Goal: Task Accomplishment & Management: Use online tool/utility

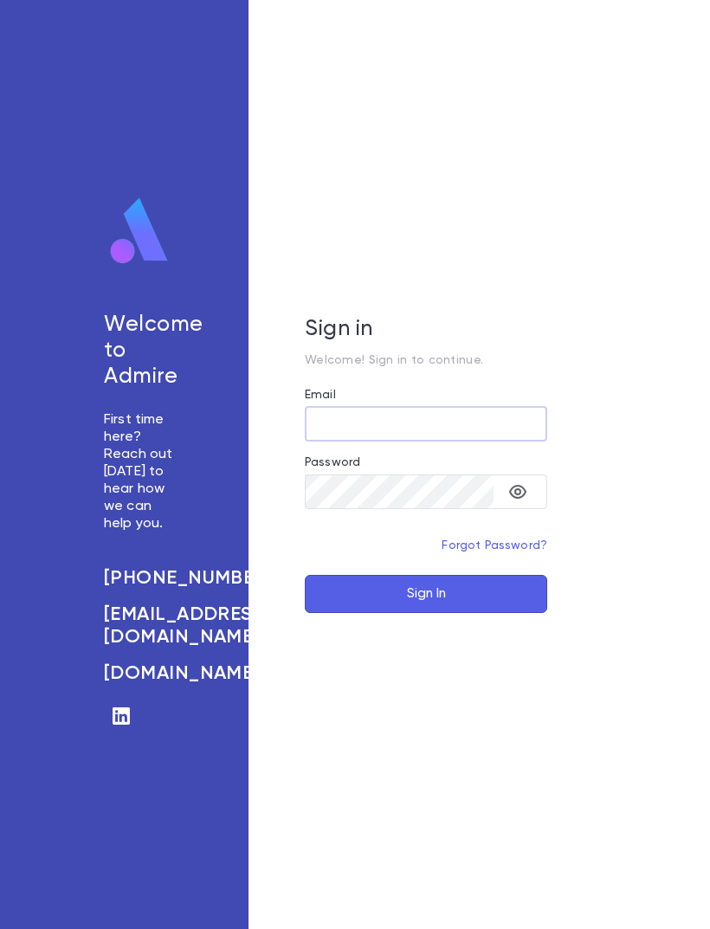
type input "**********"
click at [426, 613] on button "Sign In" at bounding box center [426, 594] width 242 height 38
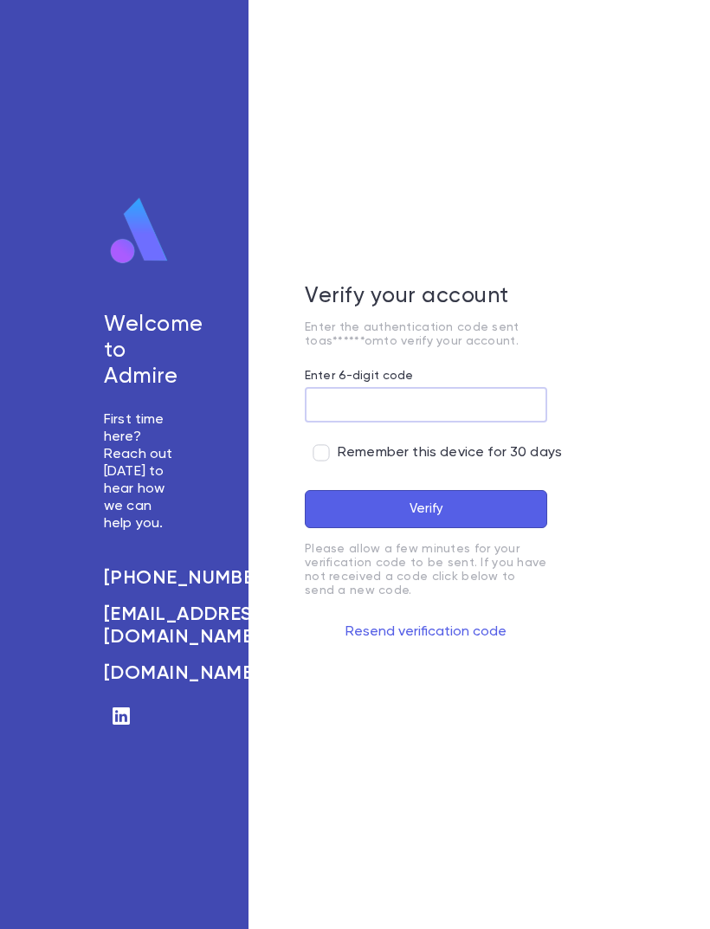
click at [448, 422] on input "Enter 6-digit code" at bounding box center [426, 405] width 242 height 34
type input "******"
click at [497, 528] on button "Verify" at bounding box center [426, 509] width 242 height 38
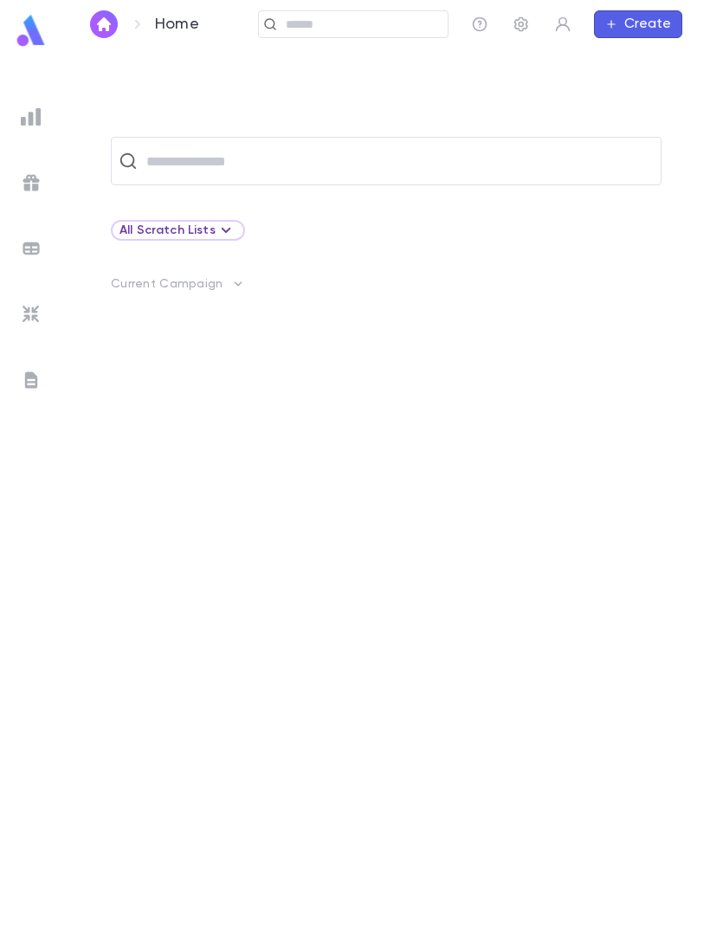
click at [160, 163] on input "text" at bounding box center [397, 161] width 512 height 33
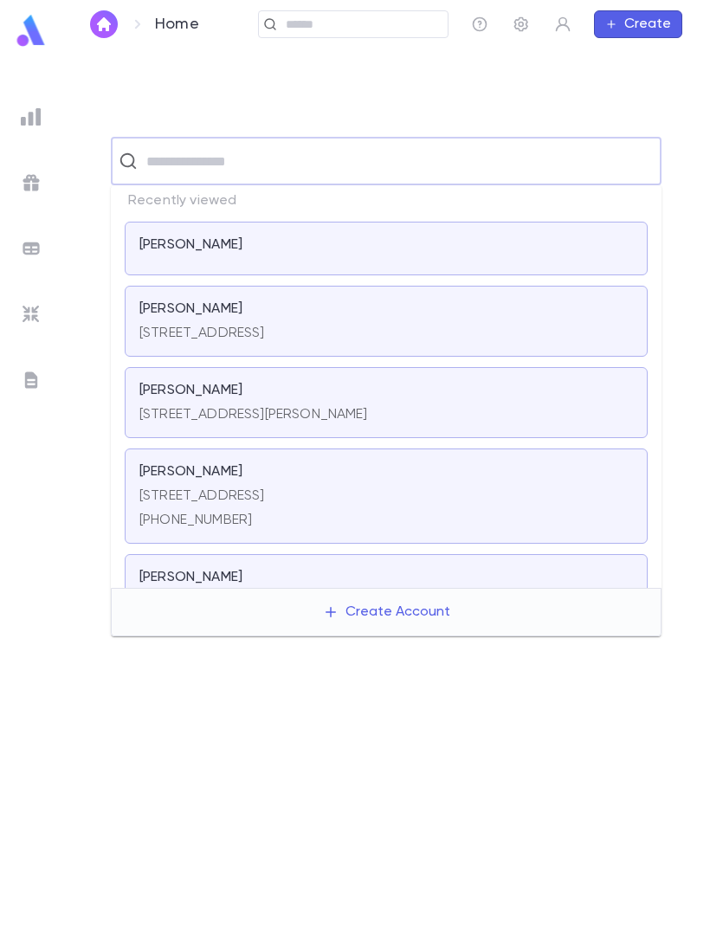
click at [21, 193] on div at bounding box center [31, 182] width 31 height 31
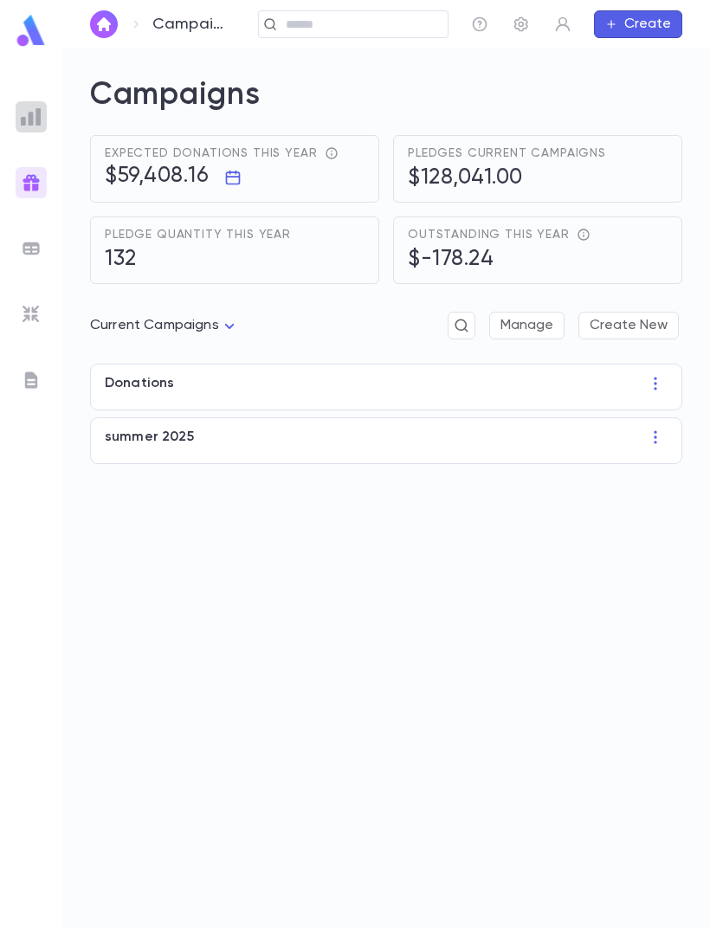
click at [37, 126] on img at bounding box center [31, 116] width 21 height 21
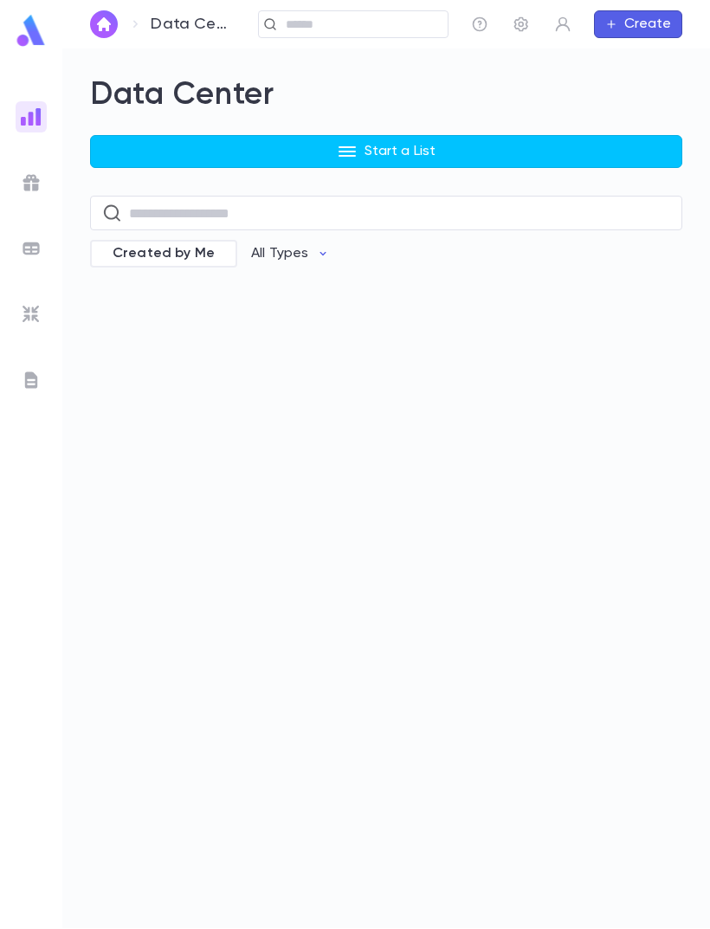
click at [271, 149] on button "Start a List" at bounding box center [386, 151] width 592 height 33
click at [156, 185] on li "Accounts" at bounding box center [390, 188] width 592 height 28
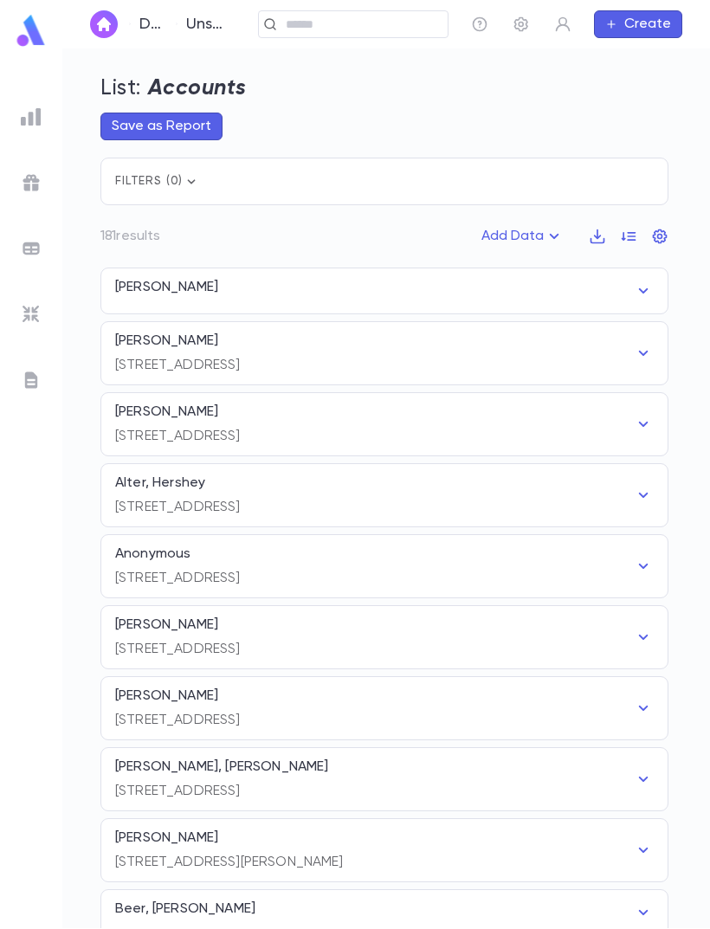
click at [130, 572] on p "[STREET_ADDRESS]" at bounding box center [178, 578] width 126 height 17
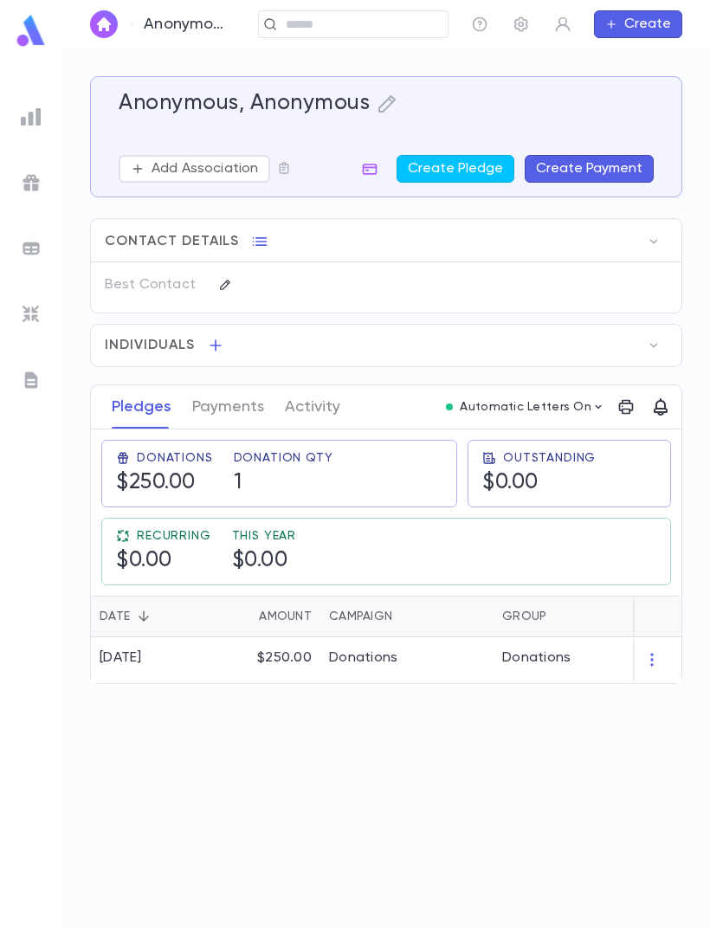
click at [31, 107] on img at bounding box center [31, 116] width 21 height 21
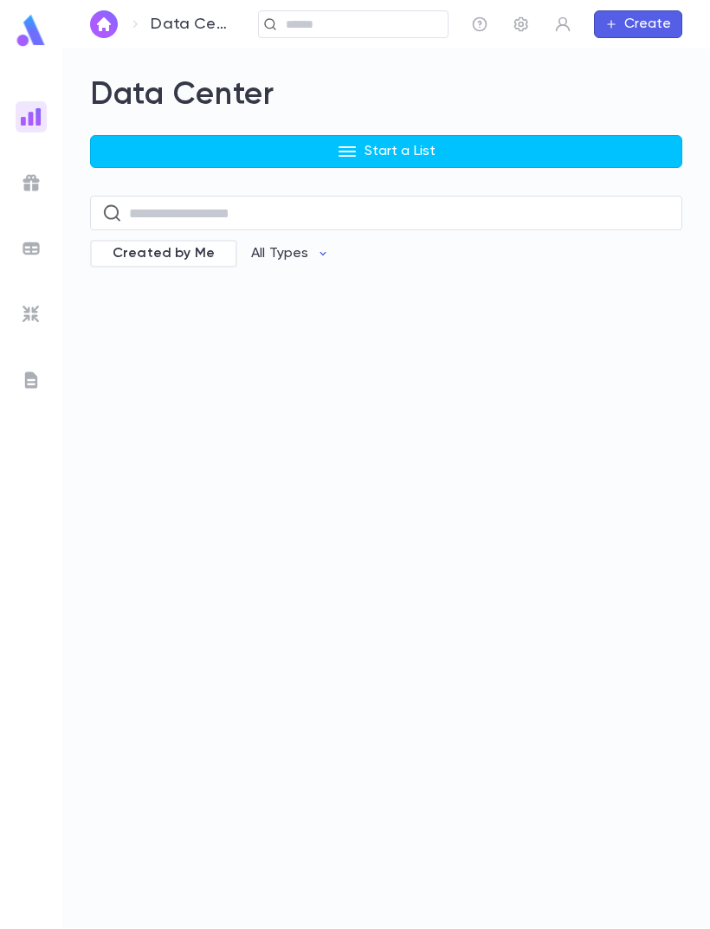
click at [461, 145] on button "Start a List" at bounding box center [386, 151] width 592 height 33
click at [119, 181] on li "Accounts" at bounding box center [390, 188] width 592 height 28
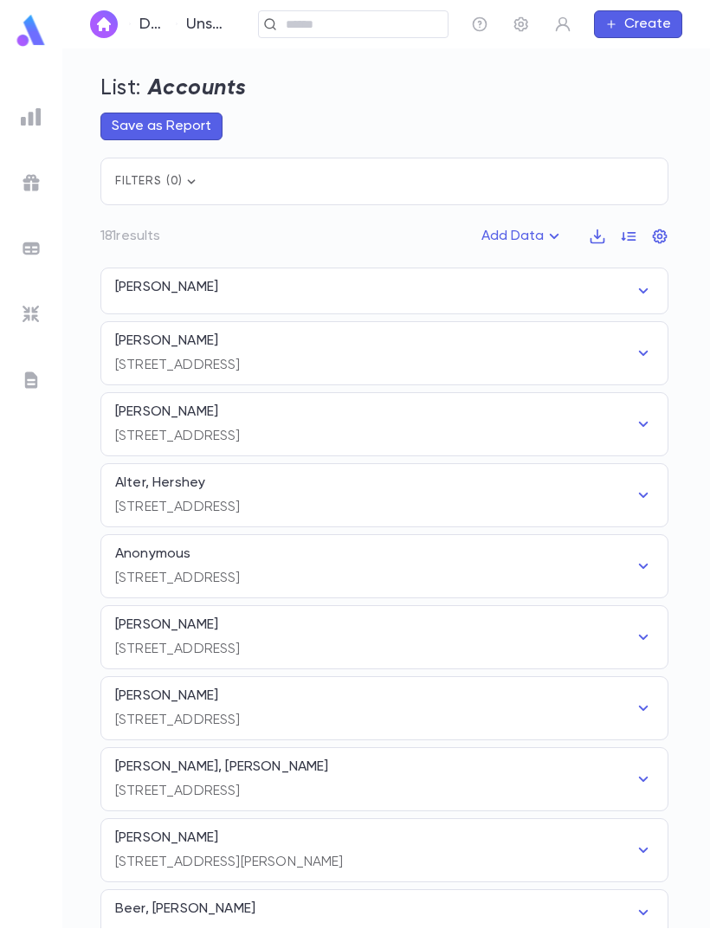
click at [556, 232] on icon "button" at bounding box center [554, 236] width 21 height 21
click at [524, 265] on li "Lapsed Donors" at bounding box center [538, 270] width 126 height 28
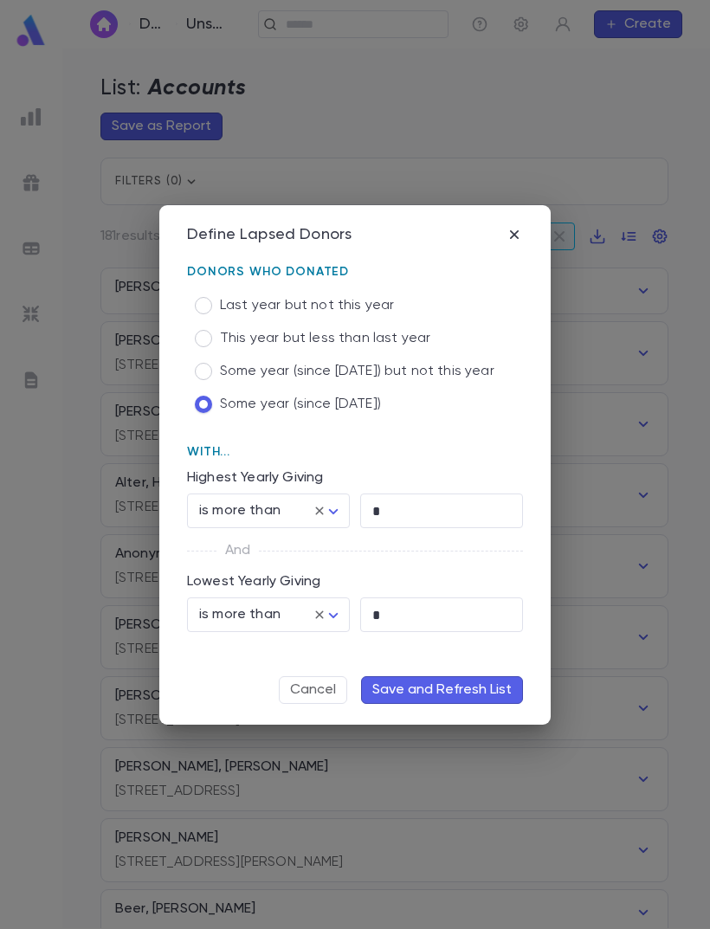
click at [338, 516] on body "Data Center Unsaved Account List ​ Create List: Accounts Save as Report Filters…" at bounding box center [355, 488] width 710 height 880
click at [416, 505] on div at bounding box center [355, 464] width 710 height 929
click at [391, 519] on input "*" at bounding box center [441, 511] width 163 height 34
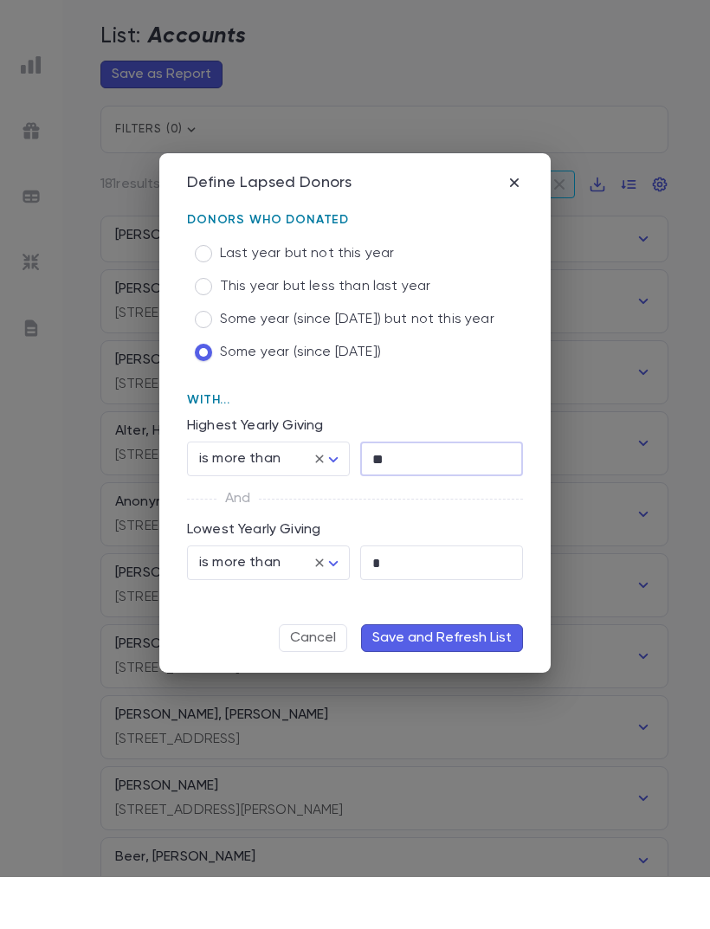
type input "*"
type input "***"
click at [396, 598] on input "*" at bounding box center [441, 615] width 163 height 34
type input "*"
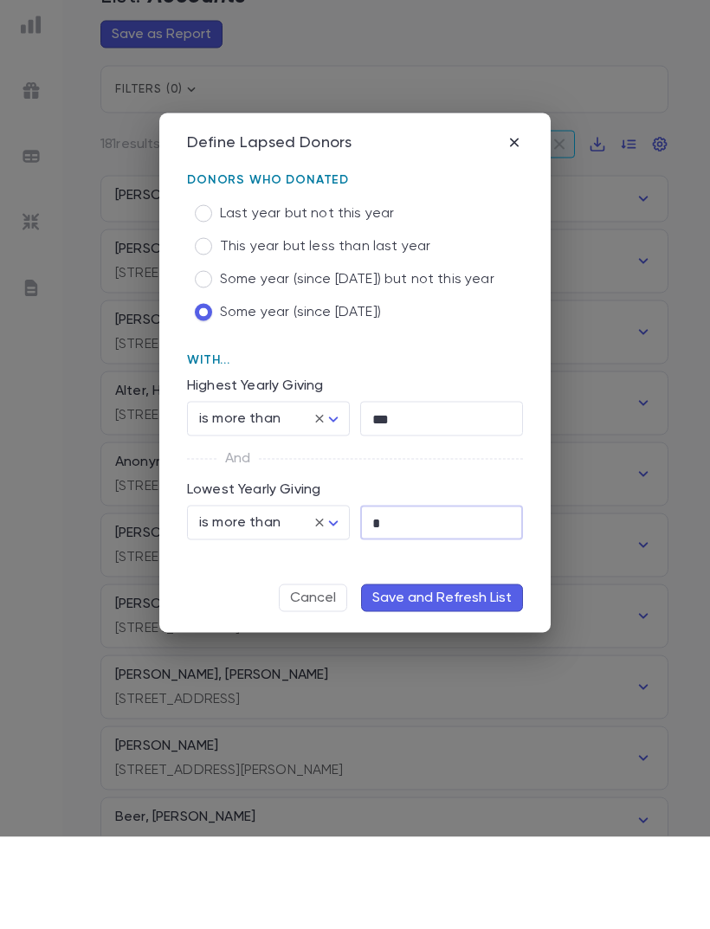
click at [440, 676] on button "Save and Refresh List" at bounding box center [442, 690] width 162 height 28
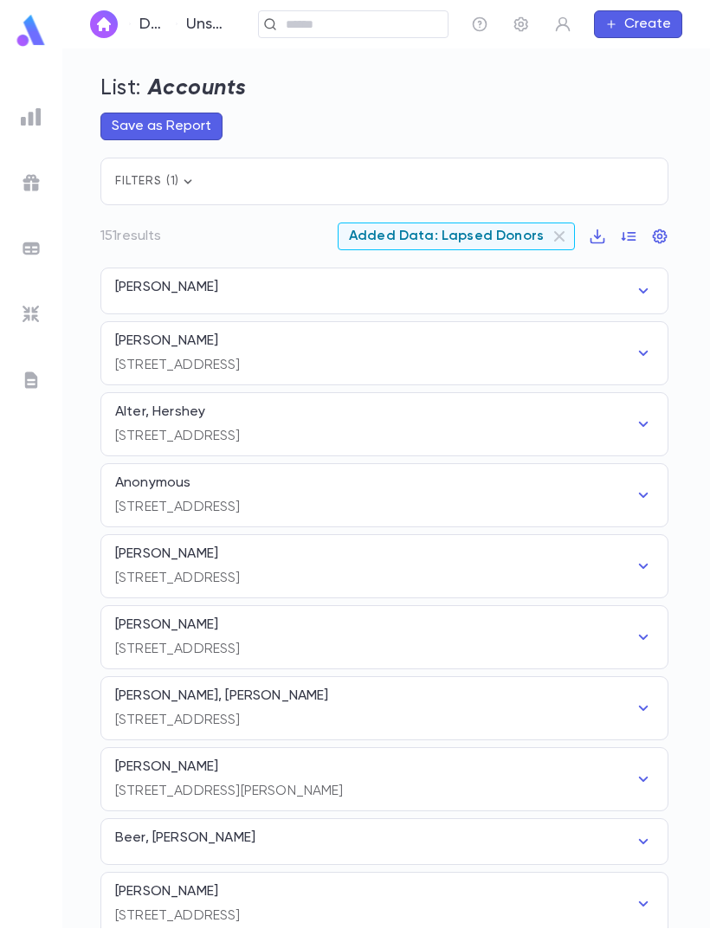
click at [141, 279] on p "[PERSON_NAME]" at bounding box center [166, 287] width 103 height 17
click at [148, 113] on button "Save as Report" at bounding box center [161, 127] width 122 height 28
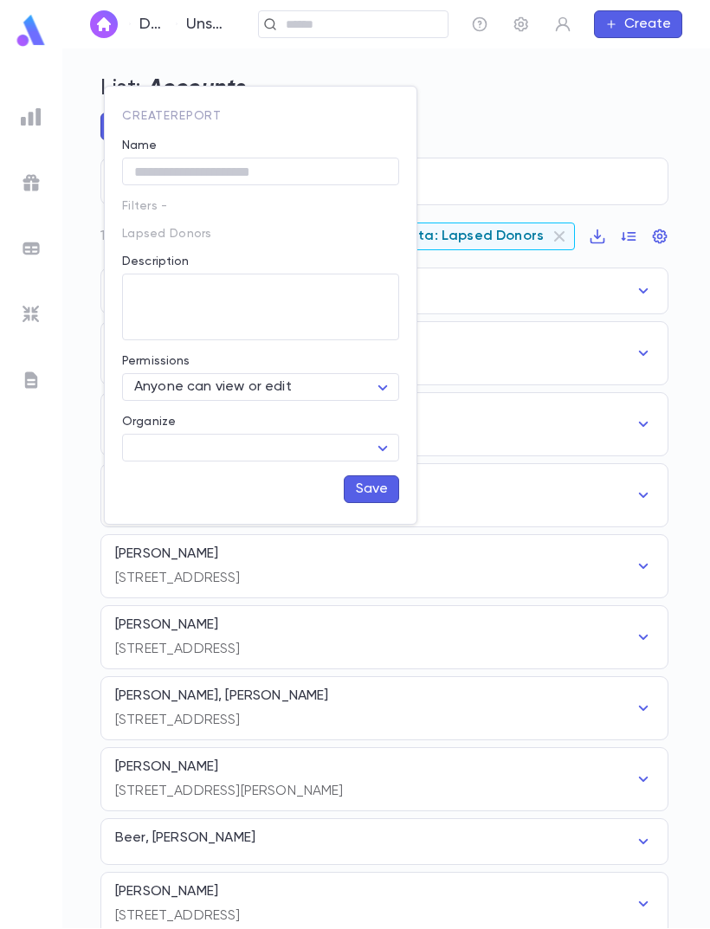
click at [82, 332] on div at bounding box center [355, 464] width 710 height 929
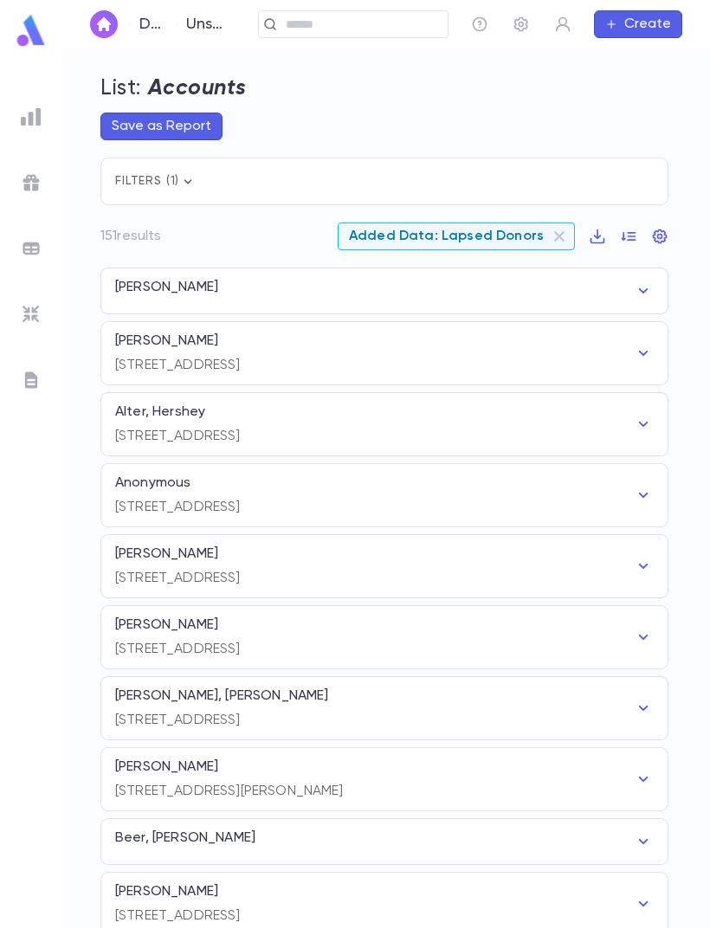
click at [596, 228] on icon "button" at bounding box center [597, 236] width 17 height 17
click at [615, 248] on li "Download PDF" at bounding box center [636, 243] width 125 height 28
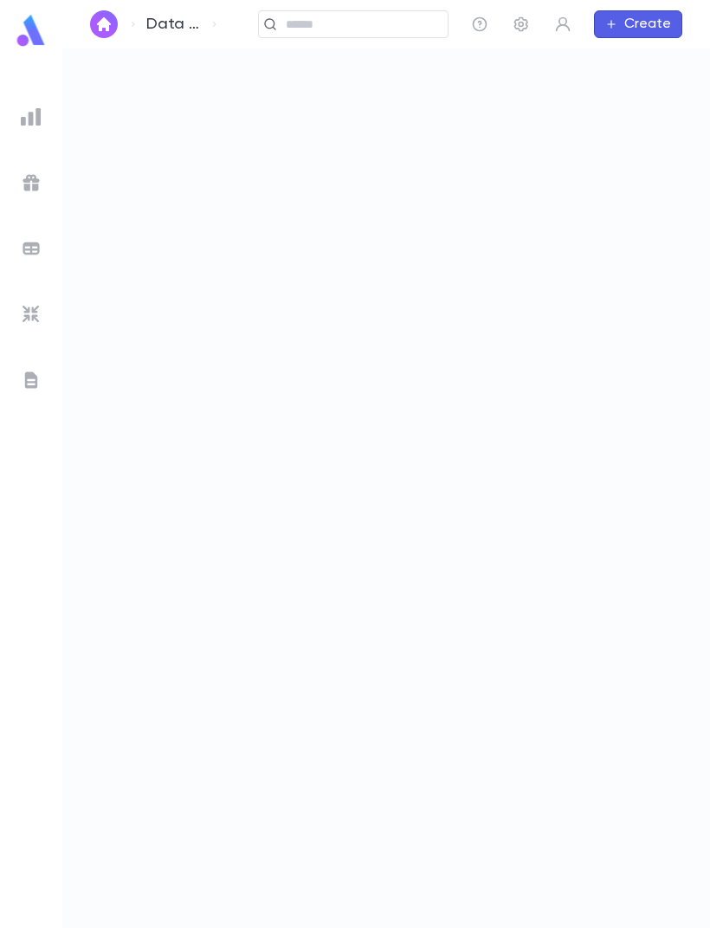
scroll to position [55, 0]
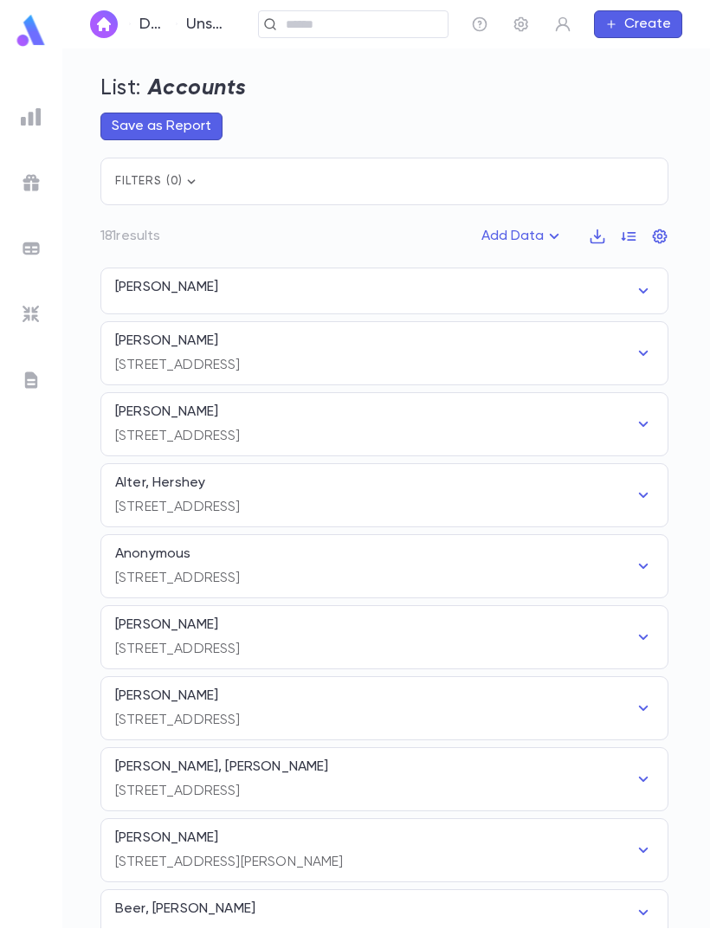
click at [547, 226] on icon "button" at bounding box center [554, 236] width 21 height 21
click at [531, 222] on li "Lapsed Donors" at bounding box center [538, 216] width 126 height 28
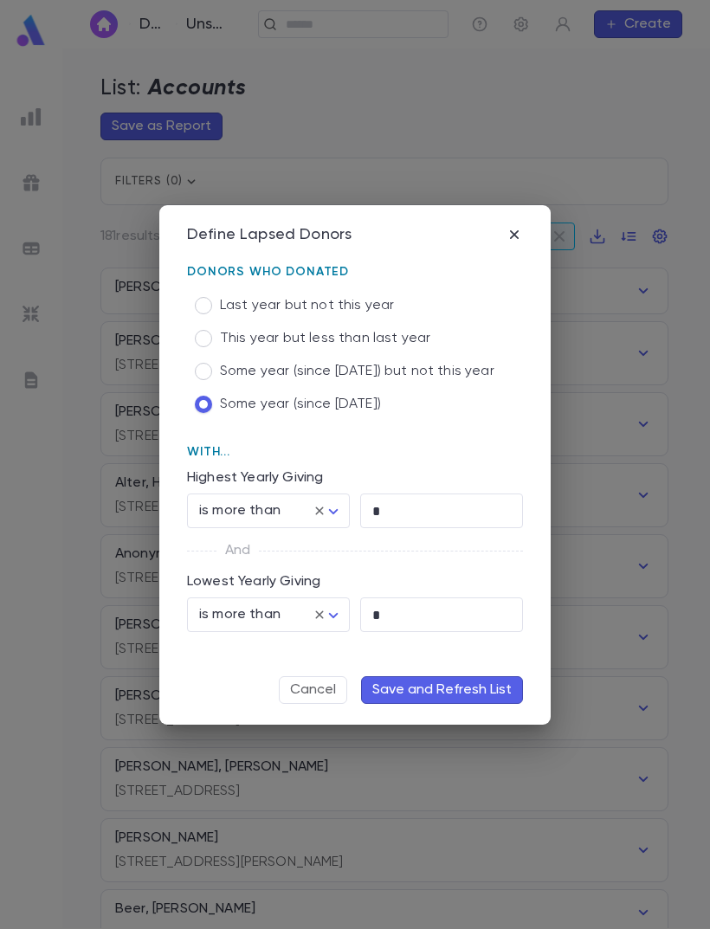
click at [394, 504] on input "*" at bounding box center [441, 511] width 163 height 34
type input "***"
click at [402, 616] on input "*" at bounding box center [441, 615] width 163 height 34
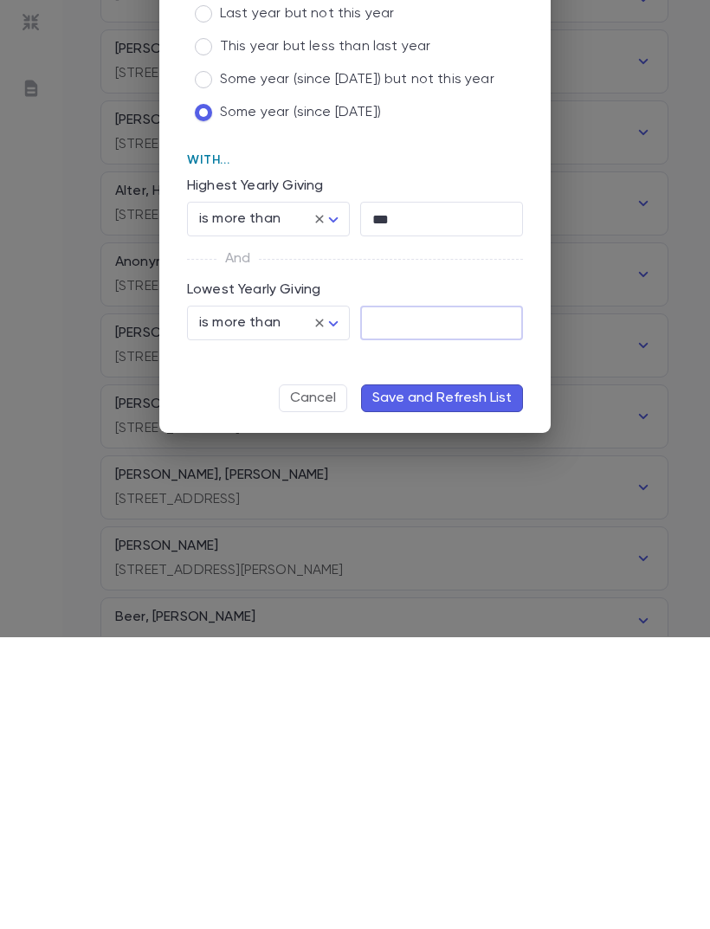
type input "*"
click at [495, 676] on button "Save and Refresh List" at bounding box center [442, 690] width 162 height 28
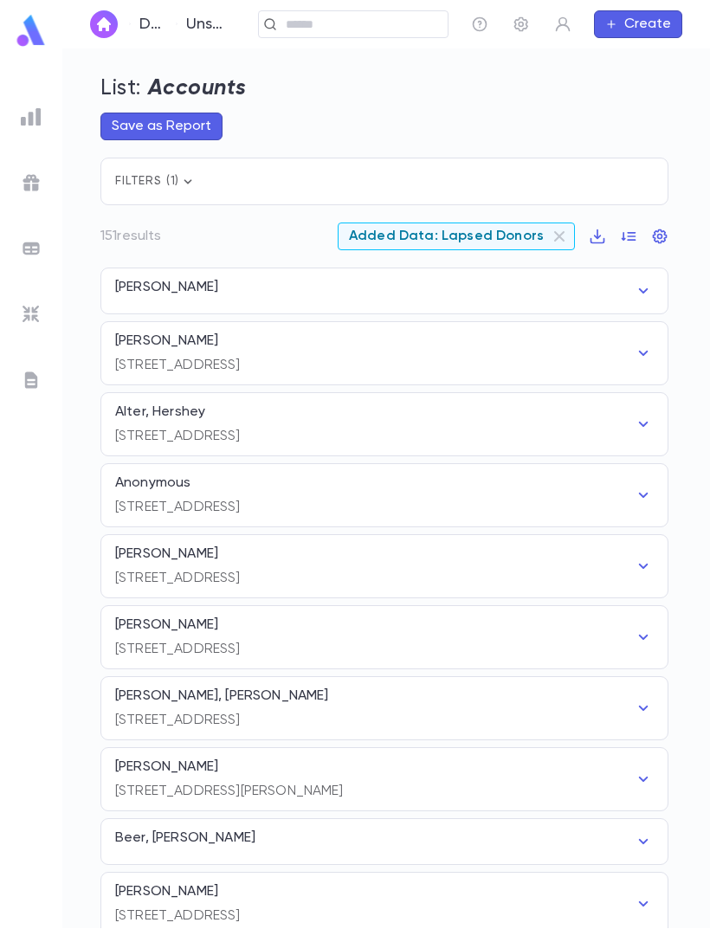
scroll to position [0, 0]
click at [664, 235] on icon "button" at bounding box center [660, 236] width 15 height 15
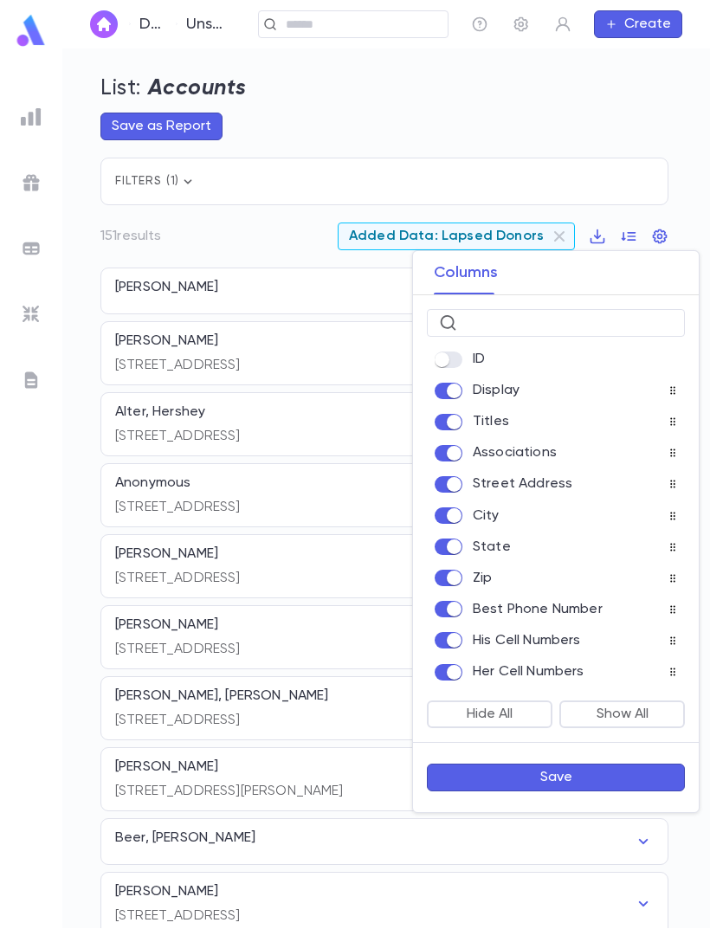
click at [435, 367] on span at bounding box center [449, 359] width 28 height 16
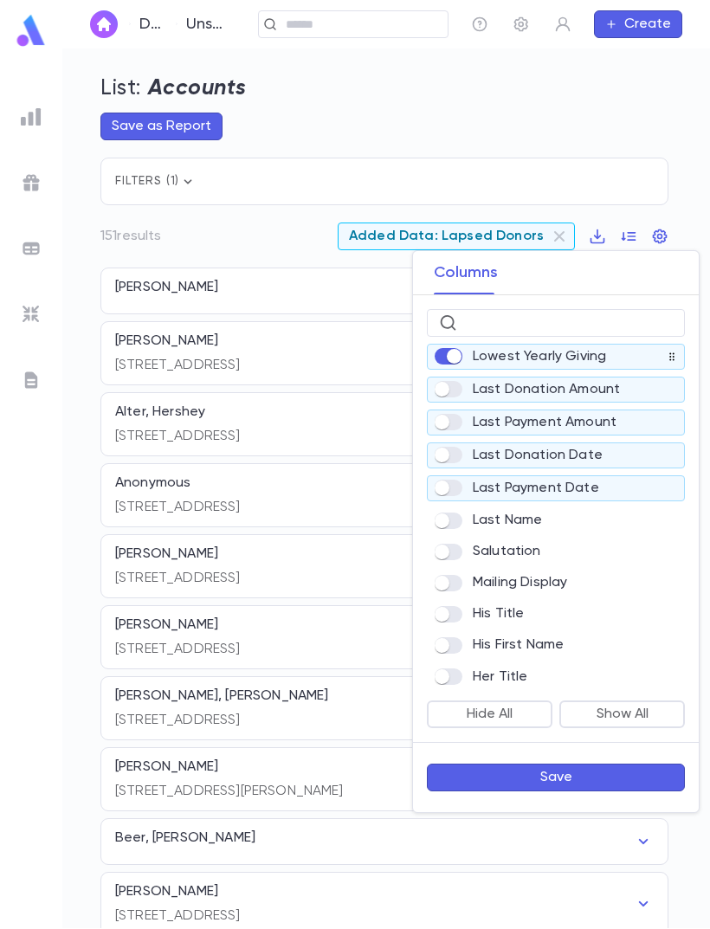
scroll to position [571, 0]
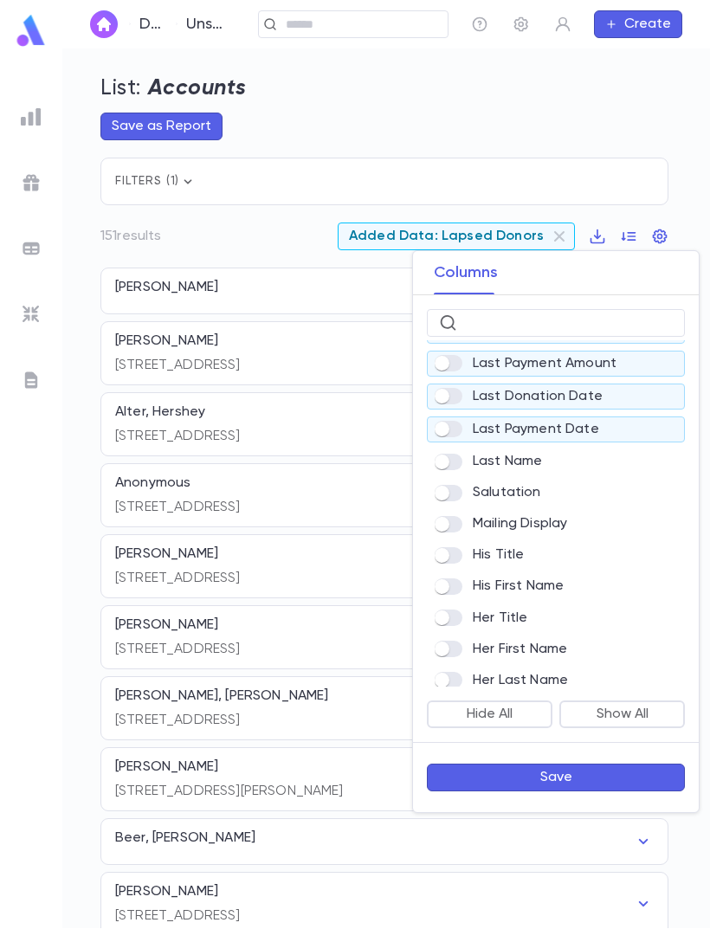
click at [494, 777] on button "Save" at bounding box center [556, 778] width 258 height 28
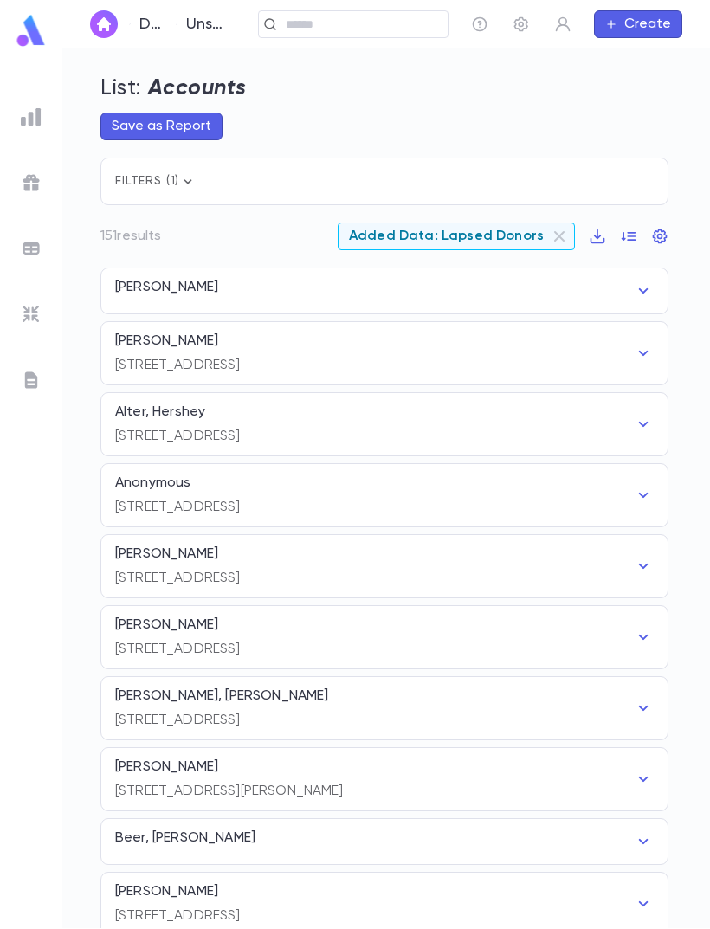
click at [591, 229] on icon "button" at bounding box center [597, 236] width 17 height 17
click at [605, 294] on li "Download PDF" at bounding box center [636, 298] width 125 height 28
click at [661, 236] on icon "button" at bounding box center [659, 236] width 17 height 17
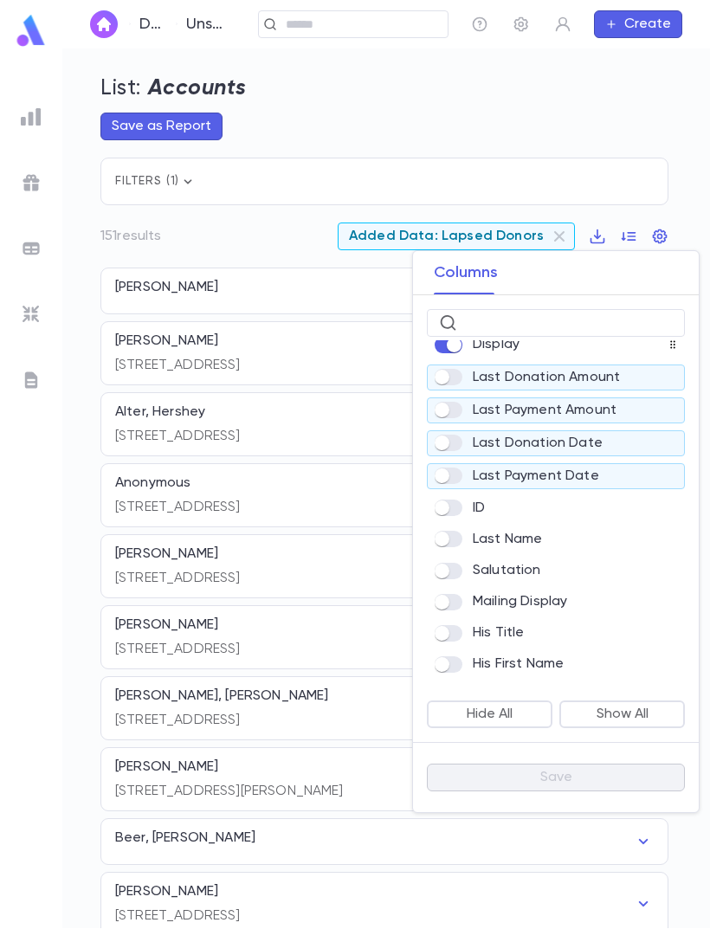
scroll to position [464, 0]
click at [605, 715] on button "Show All" at bounding box center [622, 714] width 126 height 28
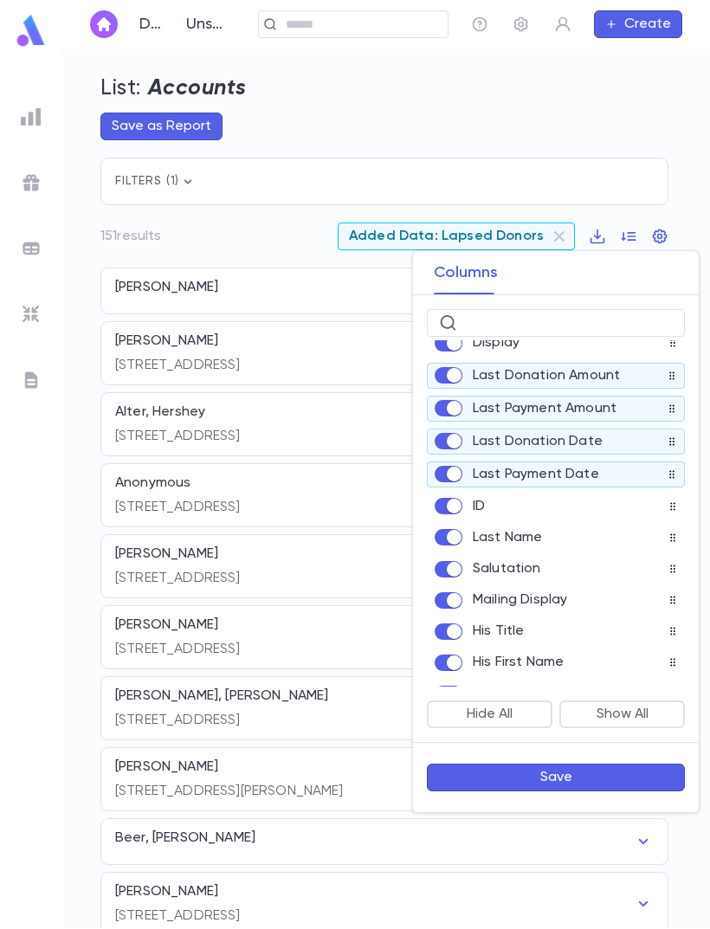
click at [500, 776] on button "Save" at bounding box center [556, 778] width 258 height 28
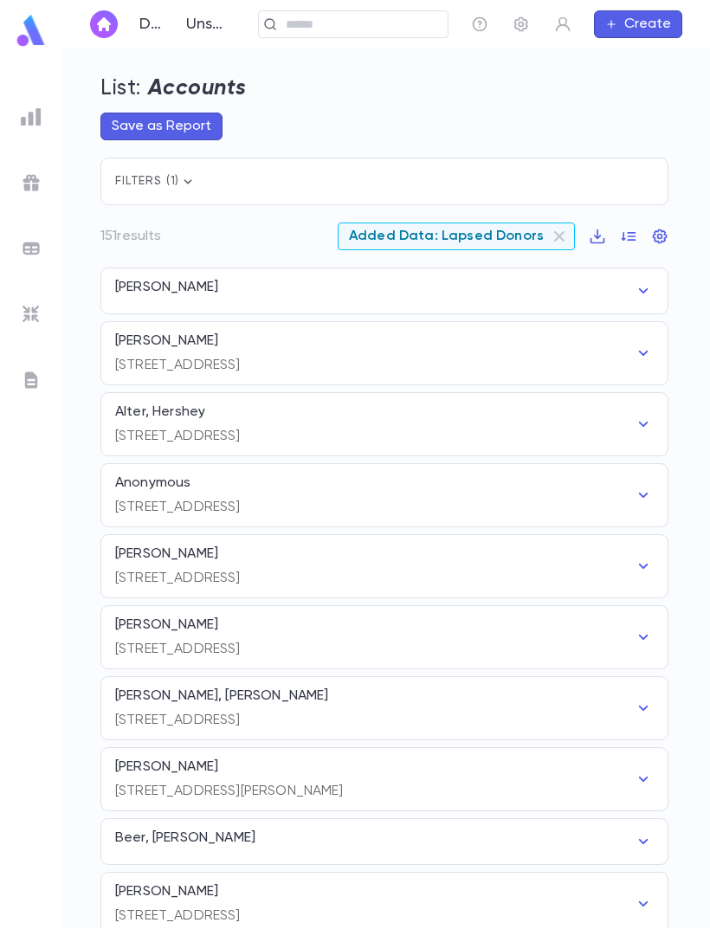
click at [600, 230] on icon "button" at bounding box center [597, 236] width 17 height 17
click at [613, 293] on li "Download PDF" at bounding box center [636, 298] width 125 height 28
click at [658, 235] on icon "button" at bounding box center [660, 236] width 15 height 15
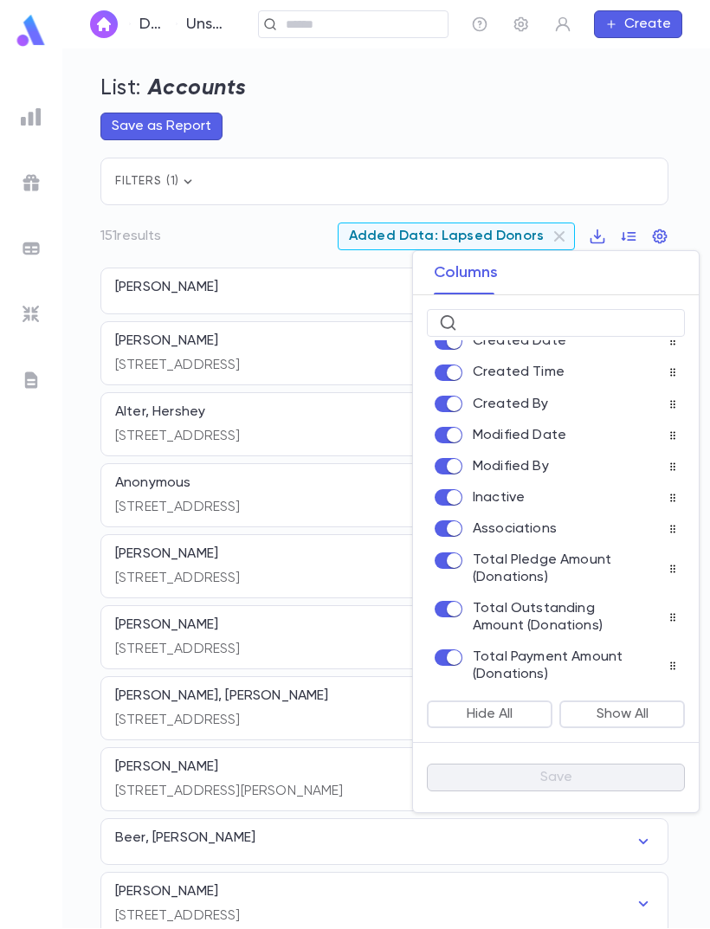
scroll to position [1129, 0]
click at [619, 708] on button "Show All" at bounding box center [622, 714] width 126 height 28
click at [618, 719] on button "Show All" at bounding box center [622, 714] width 126 height 28
click at [614, 719] on button "Show All" at bounding box center [622, 714] width 126 height 28
click at [49, 553] on div at bounding box center [355, 464] width 710 height 929
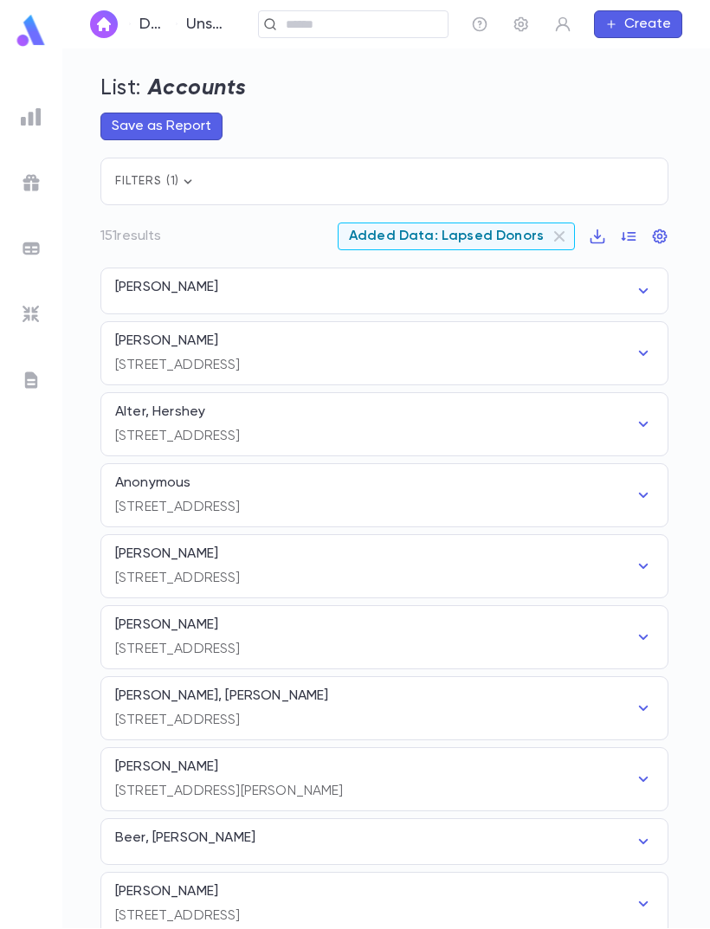
click at [49, 552] on div at bounding box center [355, 464] width 710 height 929
click at [44, 553] on ul at bounding box center [31, 511] width 62 height 835
click at [480, 244] on span "Added Data: Lapsed Donors" at bounding box center [446, 236] width 216 height 17
click at [667, 230] on icon "button" at bounding box center [659, 236] width 17 height 17
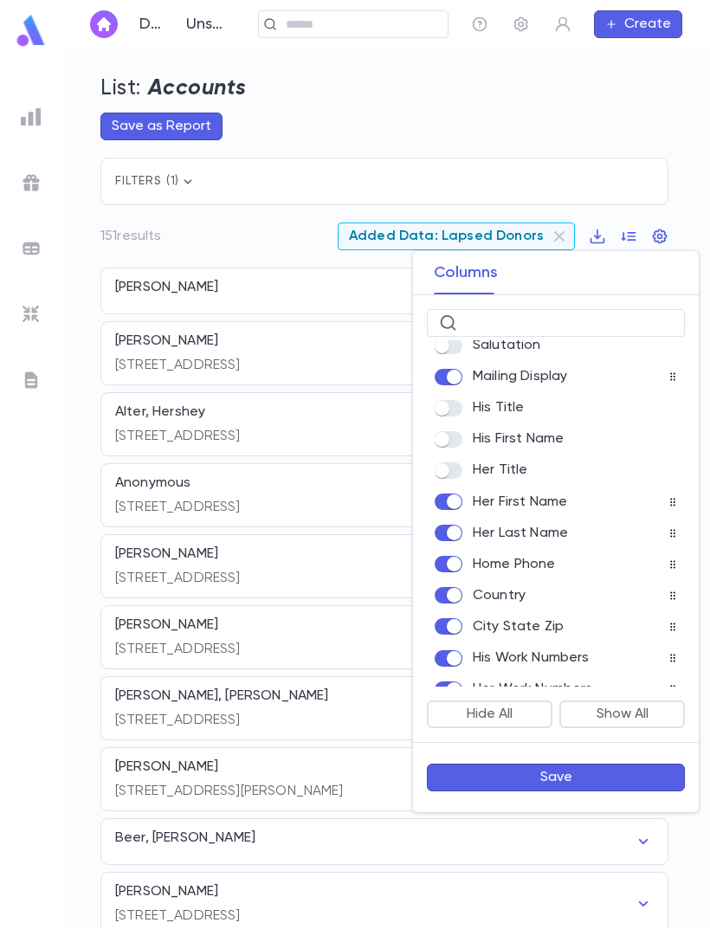
scroll to position [688, 0]
click at [468, 624] on label at bounding box center [454, 625] width 38 height 16
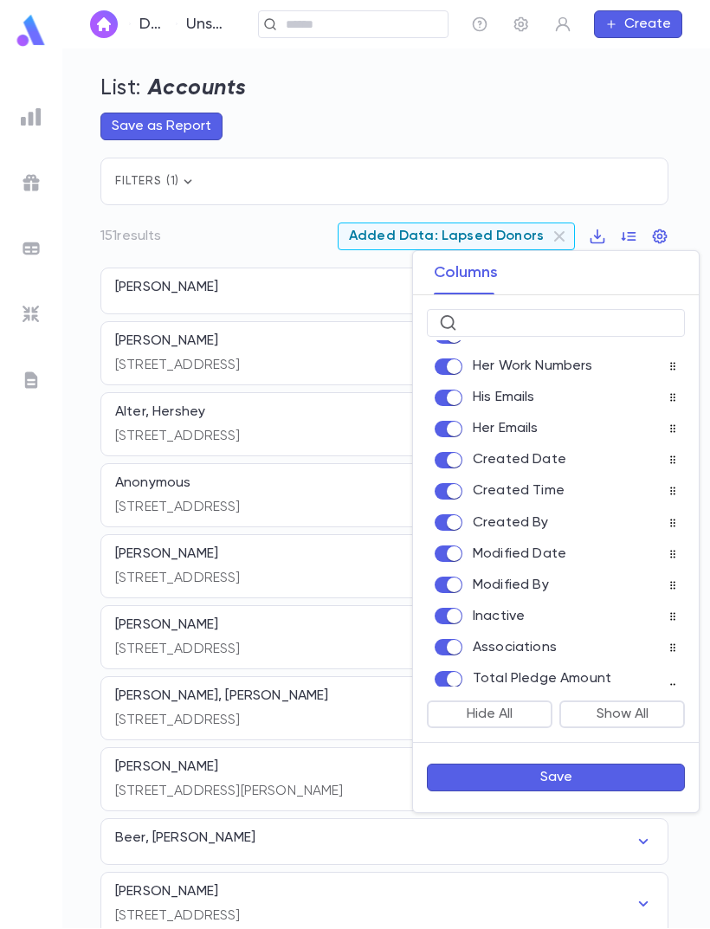
scroll to position [1011, 0]
click at [610, 783] on button "Save" at bounding box center [556, 778] width 258 height 28
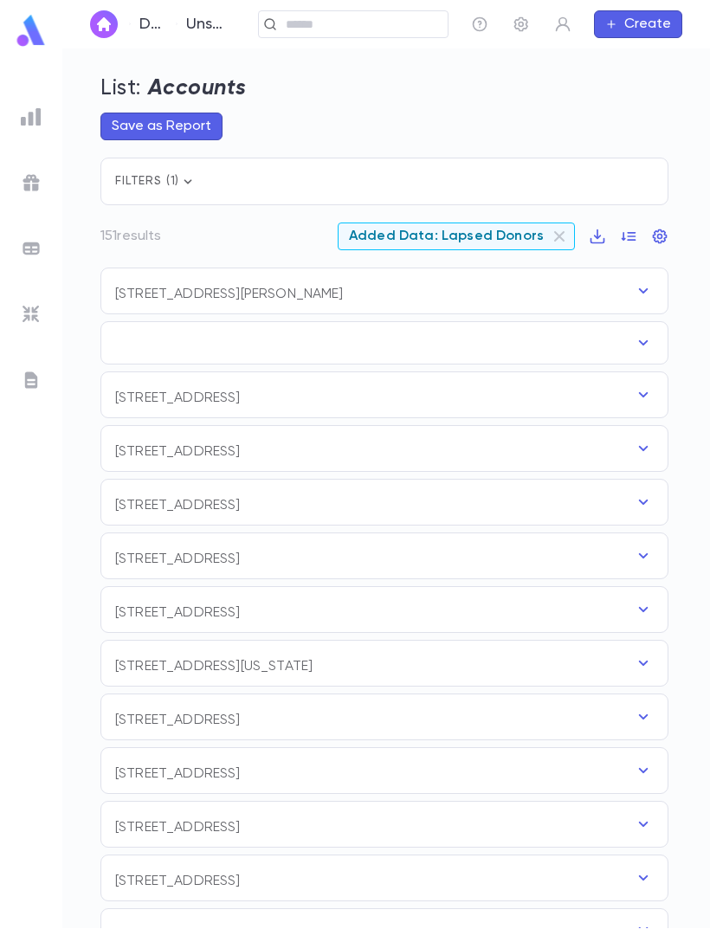
click at [603, 229] on icon "button" at bounding box center [597, 236] width 17 height 17
click at [649, 298] on li "Download PDF" at bounding box center [636, 298] width 125 height 28
click at [666, 237] on icon "button" at bounding box center [660, 236] width 15 height 15
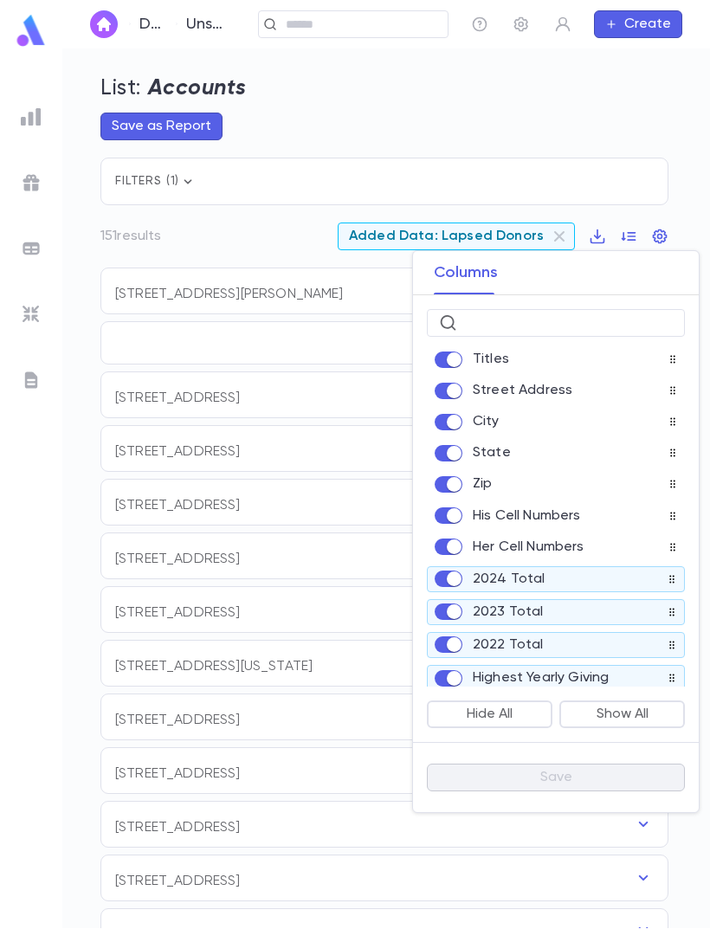
click at [501, 83] on div at bounding box center [355, 464] width 710 height 929
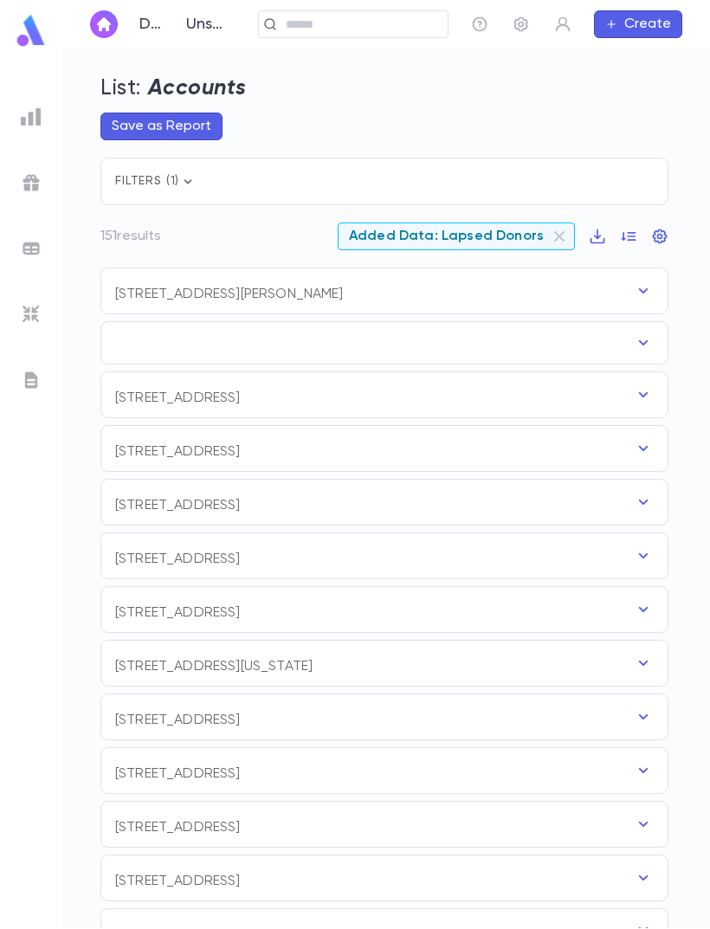
click at [600, 233] on icon "button" at bounding box center [597, 236] width 17 height 17
click at [610, 266] on li "Download CSV" at bounding box center [636, 270] width 125 height 28
click at [598, 239] on icon "button" at bounding box center [597, 236] width 17 height 17
click at [632, 268] on li "Download CSV" at bounding box center [636, 270] width 125 height 28
